Goal: Information Seeking & Learning: Check status

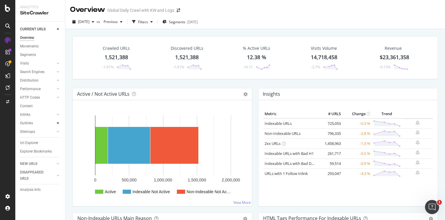
click at [57, 123] on icon at bounding box center [58, 123] width 2 height 4
click at [28, 122] on div "Outlinks" at bounding box center [26, 123] width 13 height 6
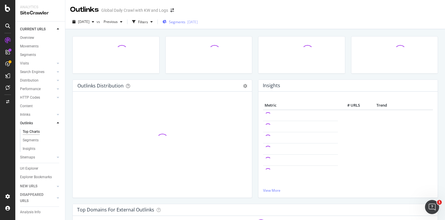
click at [185, 24] on span "Segments" at bounding box center [177, 21] width 16 height 5
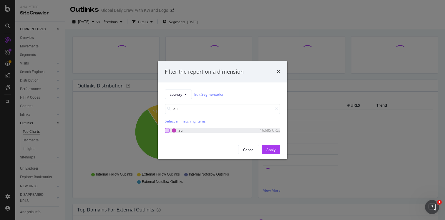
type input "au"
click at [168, 129] on div "modal" at bounding box center [167, 130] width 5 height 5
click at [272, 147] on div "Apply" at bounding box center [270, 149] width 9 height 5
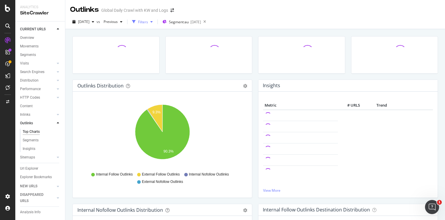
click at [155, 21] on div "button" at bounding box center [151, 22] width 7 height 4
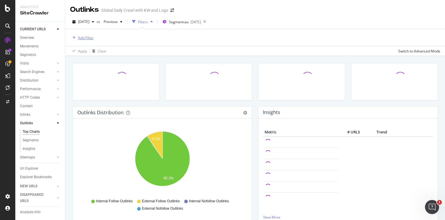
click at [88, 38] on div "Add Filter" at bounding box center [86, 37] width 16 height 5
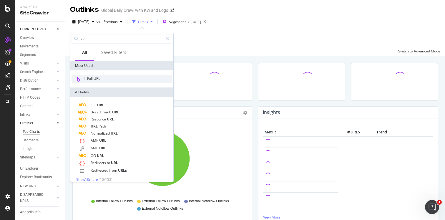
type input "url"
click at [101, 79] on div "Full URL" at bounding box center [121, 79] width 101 height 8
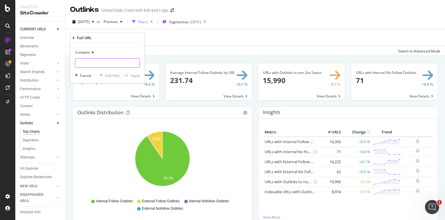
click at [94, 64] on input "text" at bounding box center [107, 62] width 64 height 9
paste input "[URL][DOMAIN_NAME]"
type input "[URL][DOMAIN_NAME]"
click at [135, 76] on div "Apply" at bounding box center [135, 75] width 9 height 5
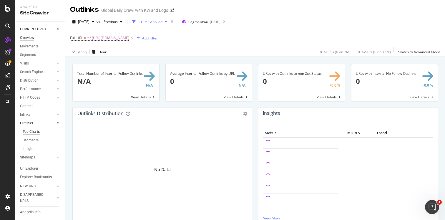
click at [32, 39] on div "Overview" at bounding box center [27, 38] width 14 height 6
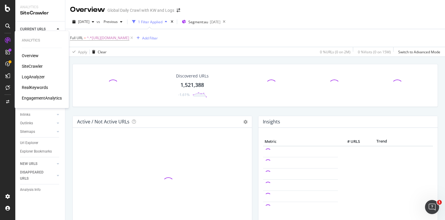
click at [30, 67] on div "SiteCrawler" at bounding box center [32, 66] width 21 height 6
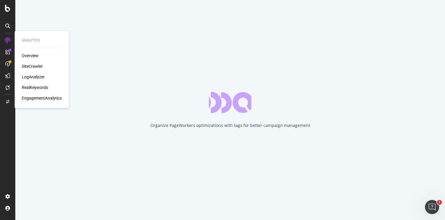
click at [30, 77] on div "LogAnalyzer" at bounding box center [33, 77] width 23 height 6
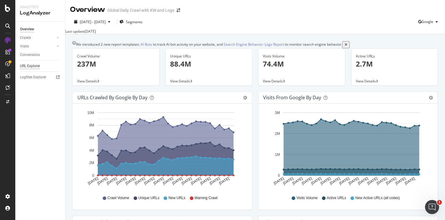
click at [28, 66] on div "URL Explorer" at bounding box center [30, 66] width 20 height 6
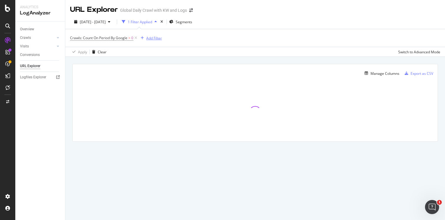
click at [147, 37] on div "Add Filter" at bounding box center [154, 38] width 16 height 5
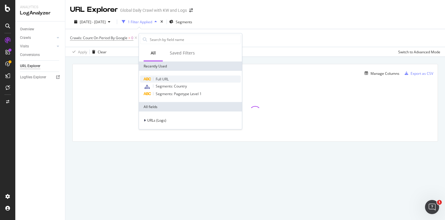
click at [164, 79] on span "Full URL" at bounding box center [162, 78] width 13 height 5
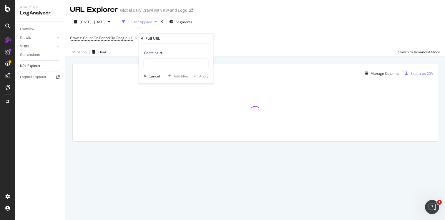
click at [158, 61] on input "text" at bounding box center [176, 63] width 64 height 9
paste input "[URL][DOMAIN_NAME]"
type input "[URL][DOMAIN_NAME]"
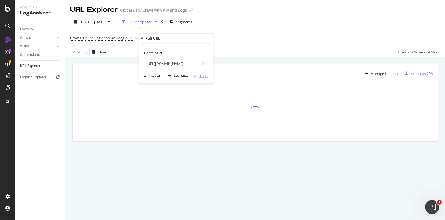
click at [201, 77] on div "Apply" at bounding box center [203, 75] width 9 height 5
click at [136, 38] on icon at bounding box center [135, 38] width 5 height 6
click at [134, 38] on icon at bounding box center [131, 38] width 5 height 6
